Goal: Find specific page/section: Find specific page/section

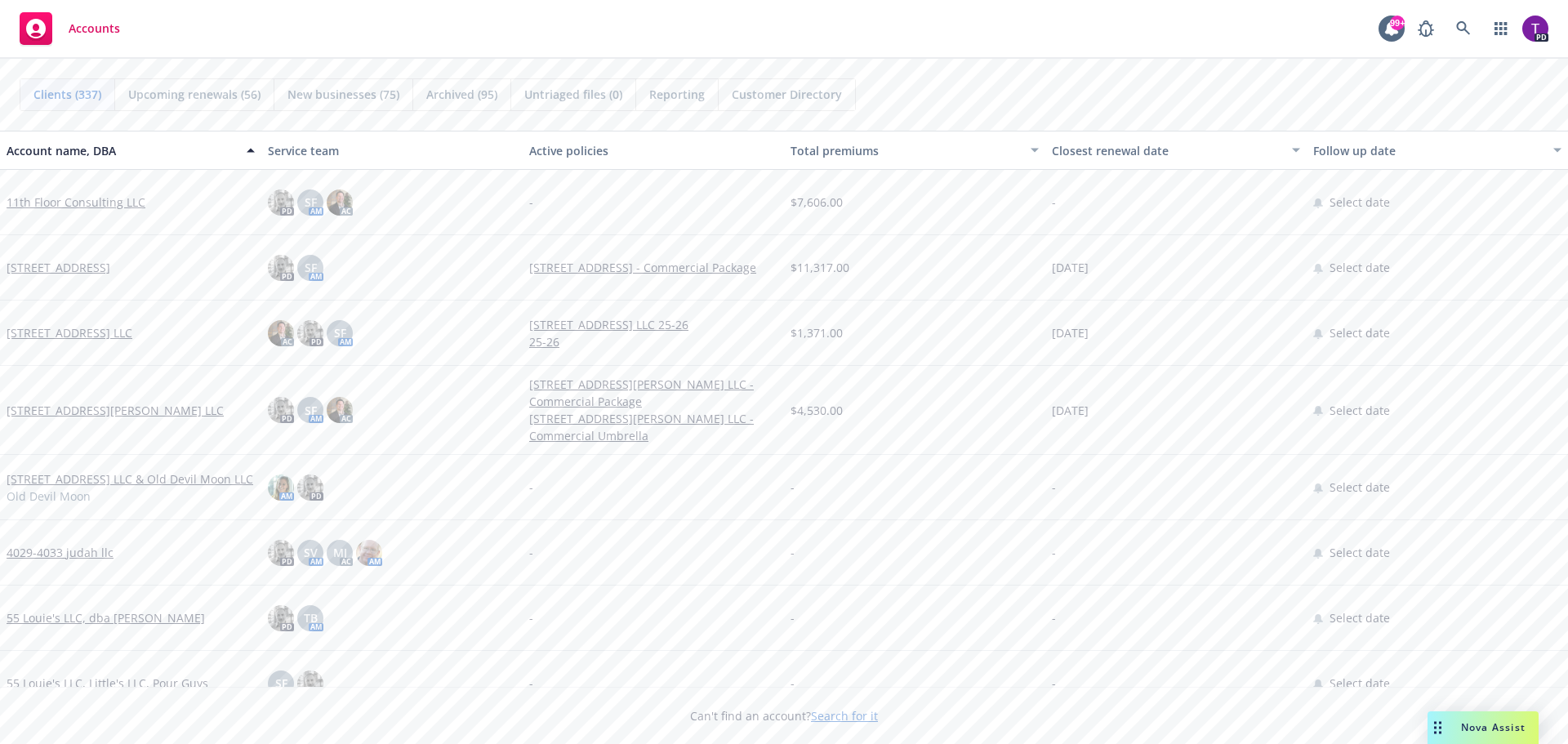
click at [832, 714] on link "Search for it" at bounding box center [844, 715] width 67 height 16
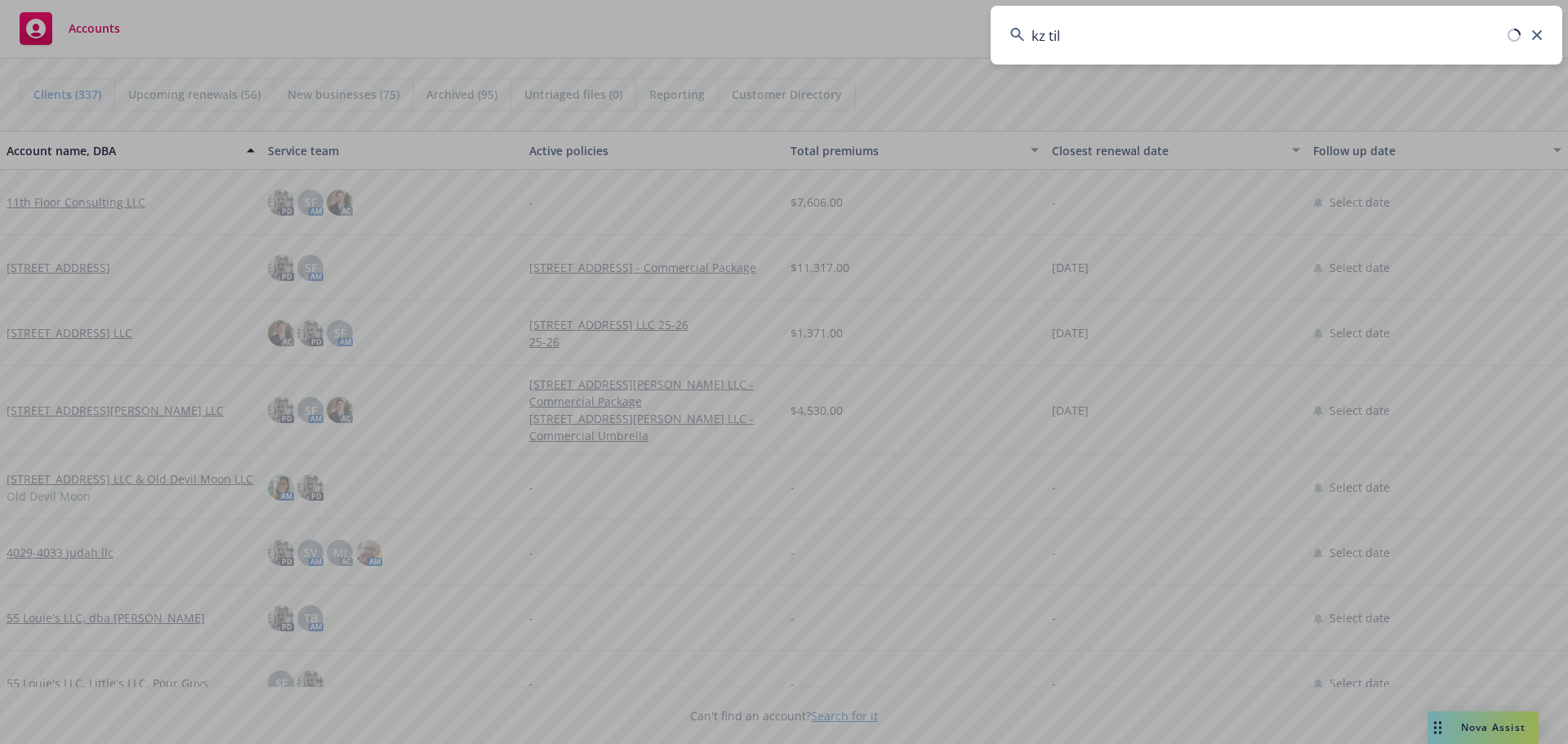
type input "kz tile"
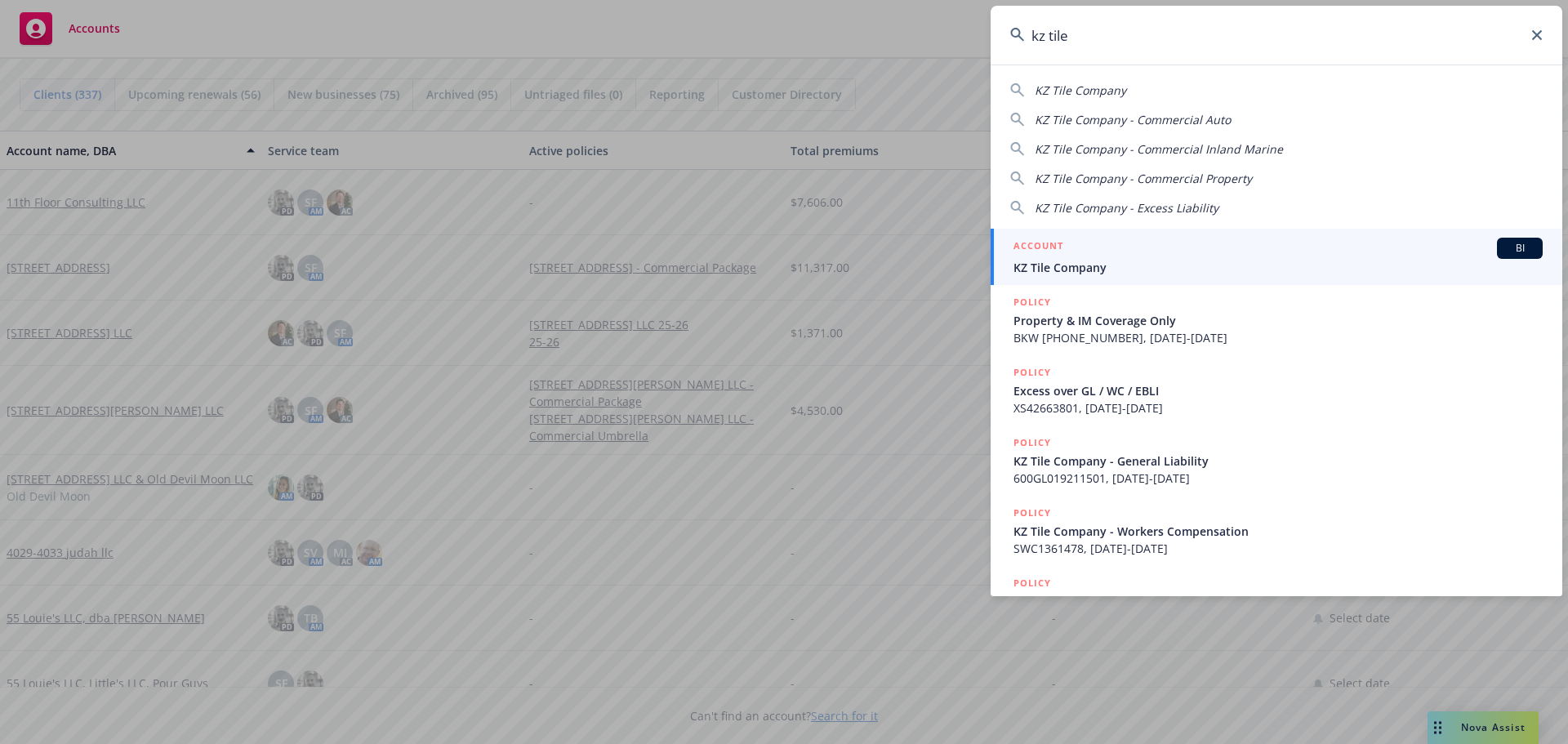
click at [1074, 269] on span "KZ Tile Company" at bounding box center [1278, 267] width 529 height 17
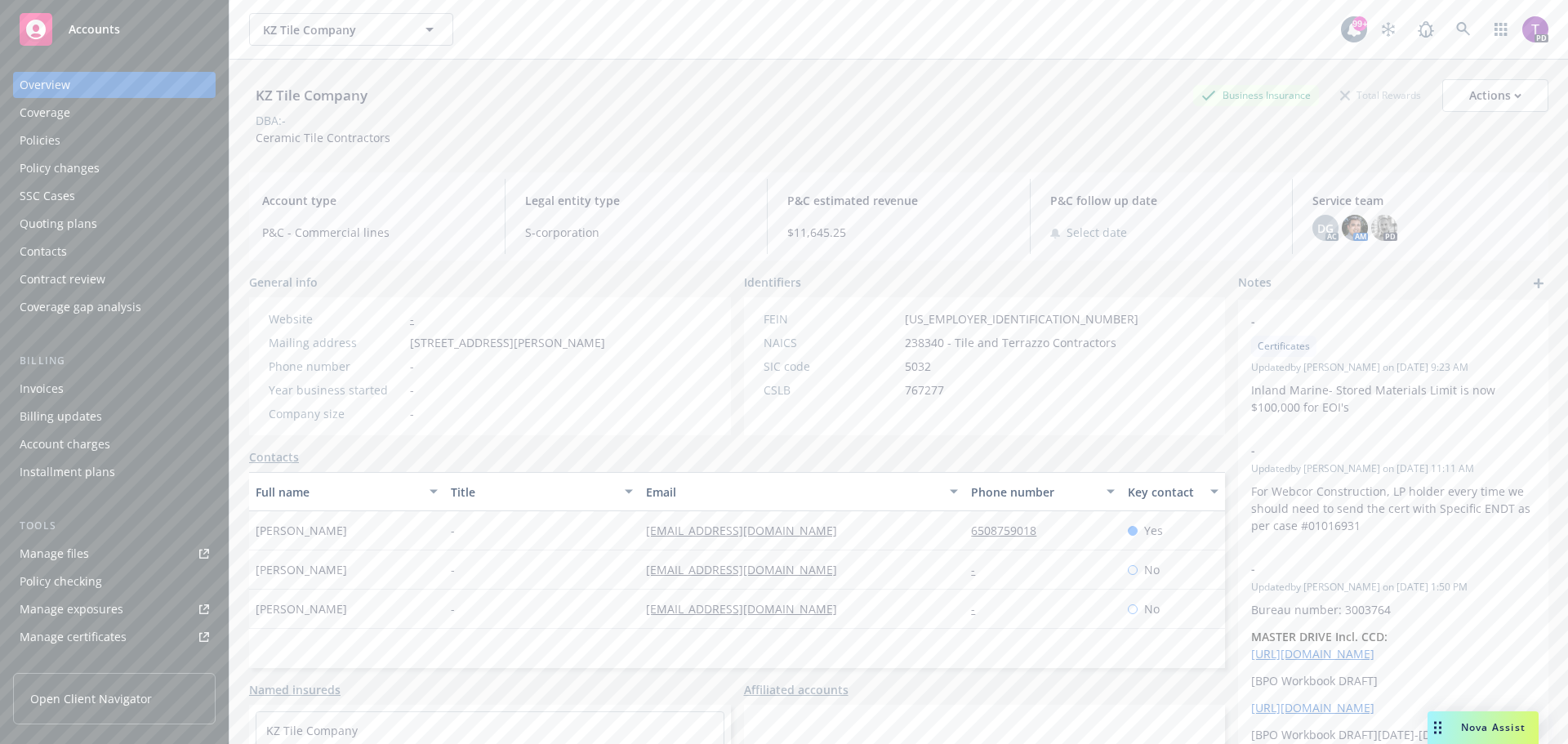
click at [37, 142] on div "Policies" at bounding box center [40, 141] width 41 height 26
click at [32, 138] on div "Policies" at bounding box center [40, 141] width 41 height 26
